Goal: Task Accomplishment & Management: Use online tool/utility

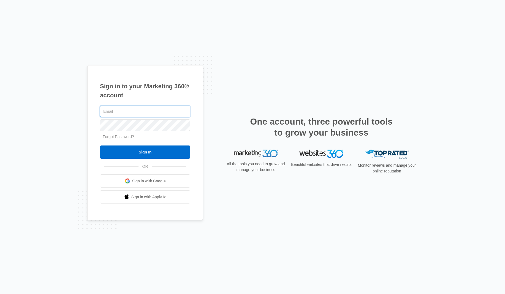
click at [146, 111] on input "text" at bounding box center [145, 112] width 90 height 12
type input "[PERSON_NAME][EMAIL_ADDRESS][PERSON_NAME][DOMAIN_NAME]"
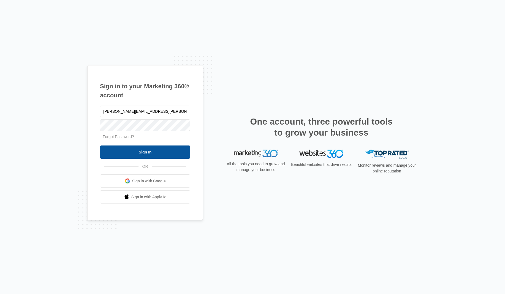
click at [151, 151] on input "Sign In" at bounding box center [145, 152] width 90 height 13
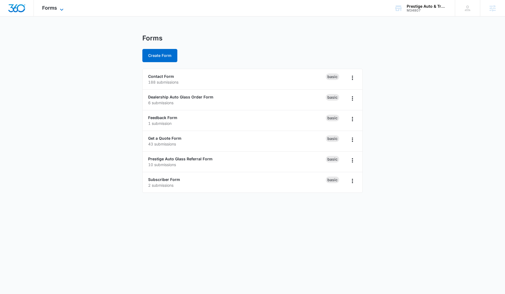
click at [60, 9] on icon at bounding box center [61, 9] width 7 height 7
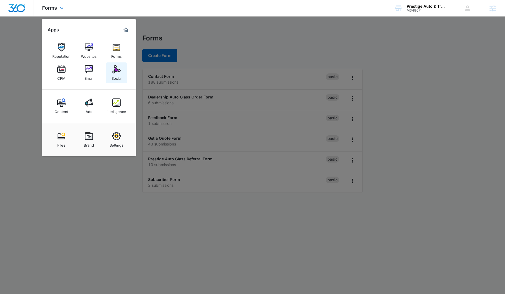
click at [116, 69] on img at bounding box center [116, 69] width 8 height 8
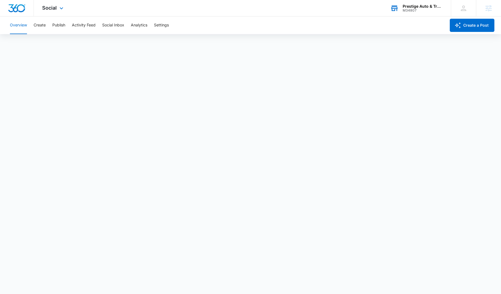
click at [433, 9] on div "M34807" at bounding box center [422, 11] width 40 height 4
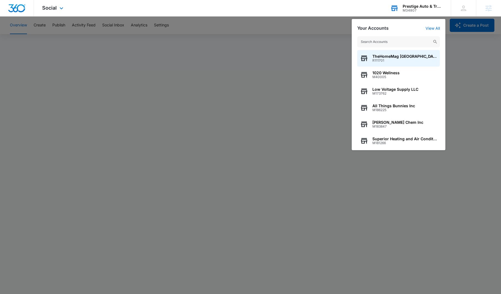
click at [390, 45] on input "text" at bounding box center [398, 41] width 83 height 11
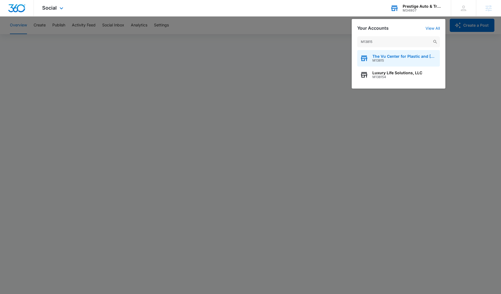
type input "M13815"
click at [396, 57] on span "The Vu Center for Plastic and [MEDICAL_DATA]" at bounding box center [404, 56] width 65 height 4
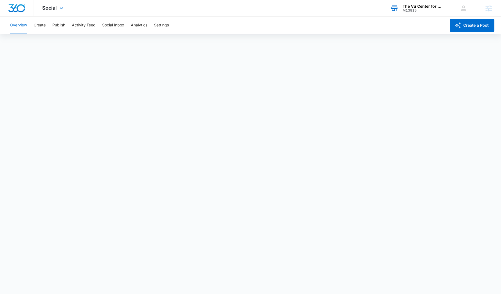
click at [57, 9] on div "Social Apps Reputation Websites Forms CRM Email Social Shop Content Ads Intelli…" at bounding box center [53, 8] width 39 height 16
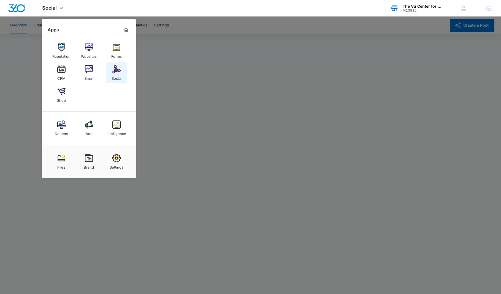
click at [117, 69] on img at bounding box center [116, 69] width 8 height 8
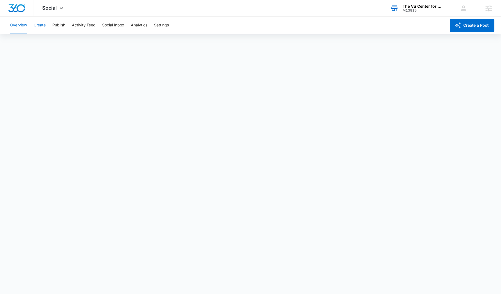
click at [40, 26] on button "Create" at bounding box center [40, 26] width 12 height 18
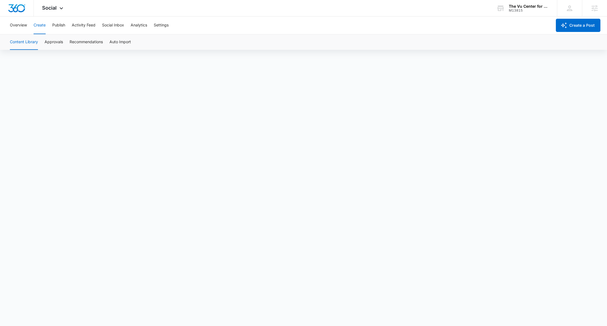
scroll to position [4, 0]
click at [63, 43] on div "Content Library Approvals Recommendations Auto Import" at bounding box center [304, 41] width 594 height 15
click at [53, 43] on button "Approvals" at bounding box center [54, 41] width 18 height 15
